Goal: Task Accomplishment & Management: Manage account settings

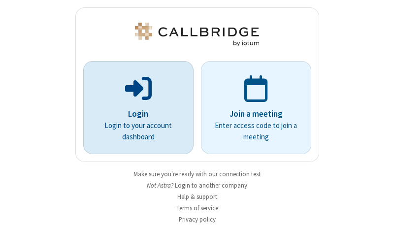
click at [134, 114] on p "Login" at bounding box center [138, 114] width 83 height 13
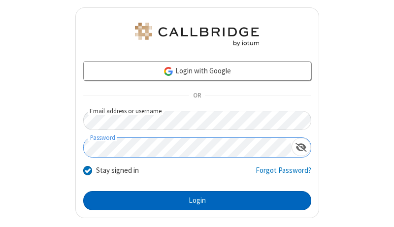
click at [193, 200] on button "Login" at bounding box center [197, 201] width 228 height 20
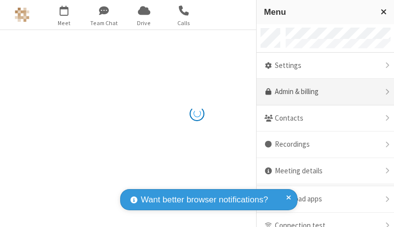
click at [322, 92] on link "Admin & billing" at bounding box center [325, 92] width 137 height 27
